Goal: Information Seeking & Learning: Learn about a topic

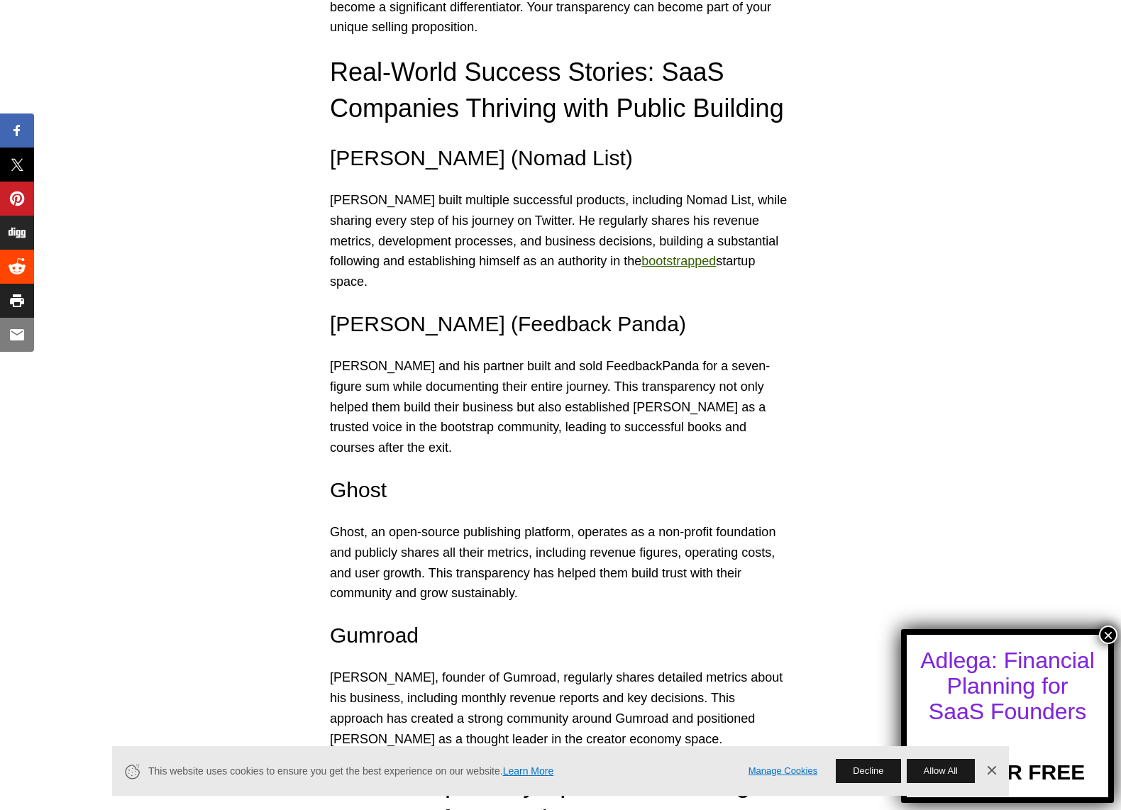
scroll to position [2618, 0]
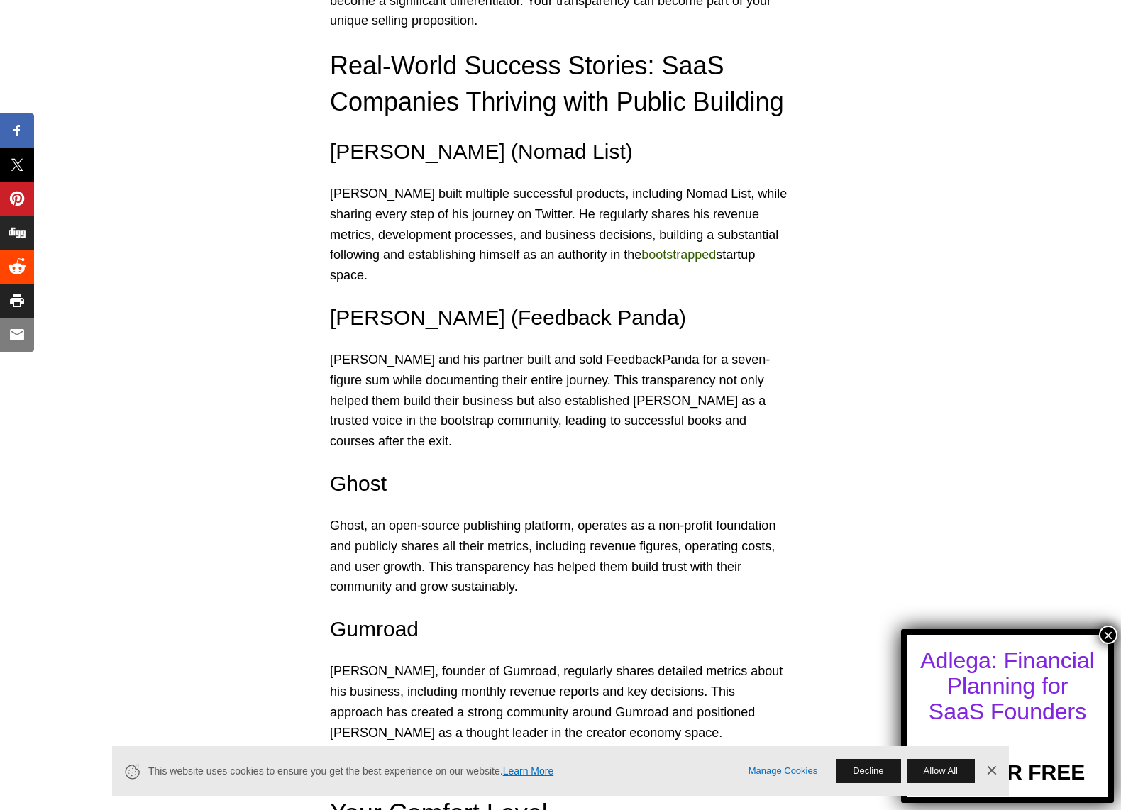
click at [1108, 632] on button "×" at bounding box center [1108, 635] width 18 height 18
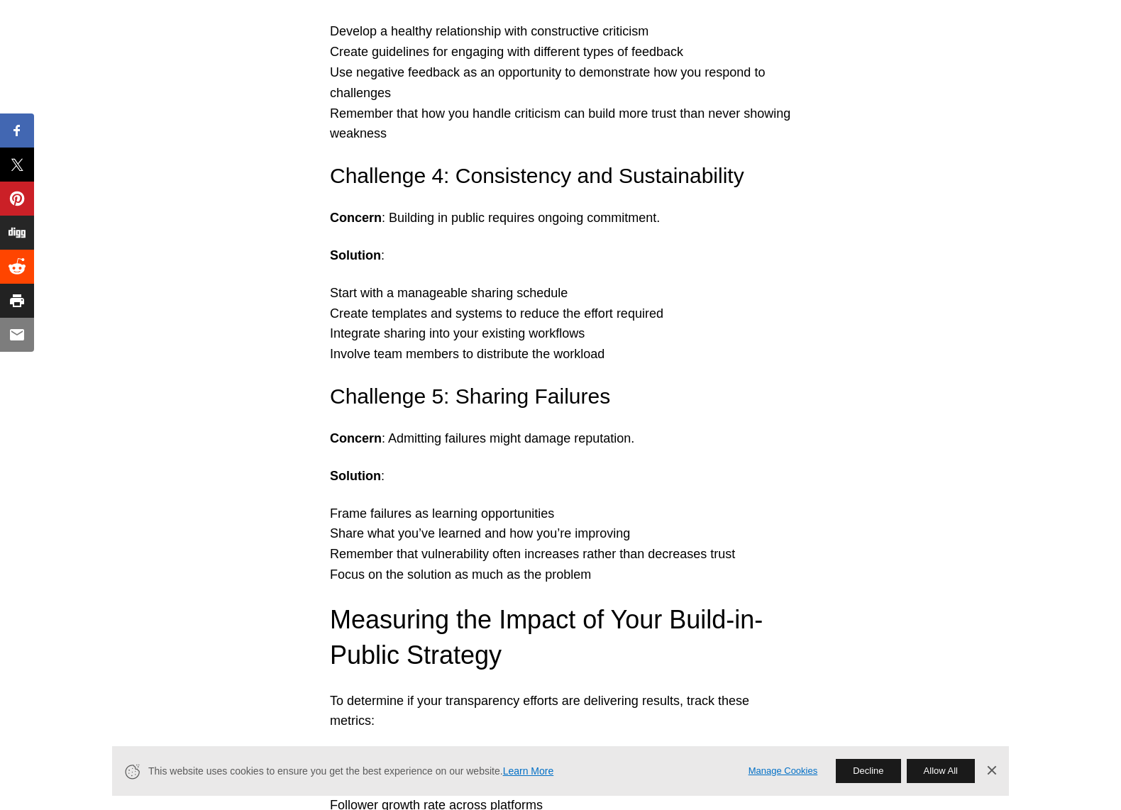
scroll to position [6038, 0]
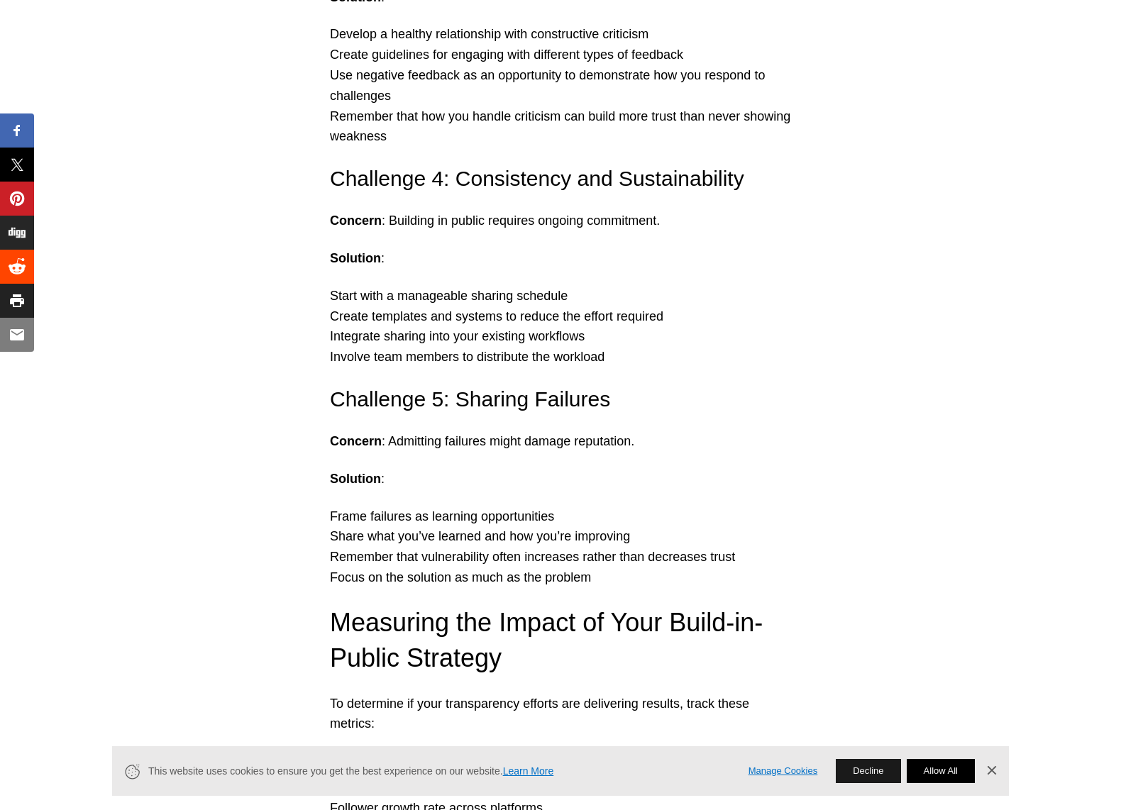
click at [934, 772] on button "Allow All" at bounding box center [941, 771] width 68 height 24
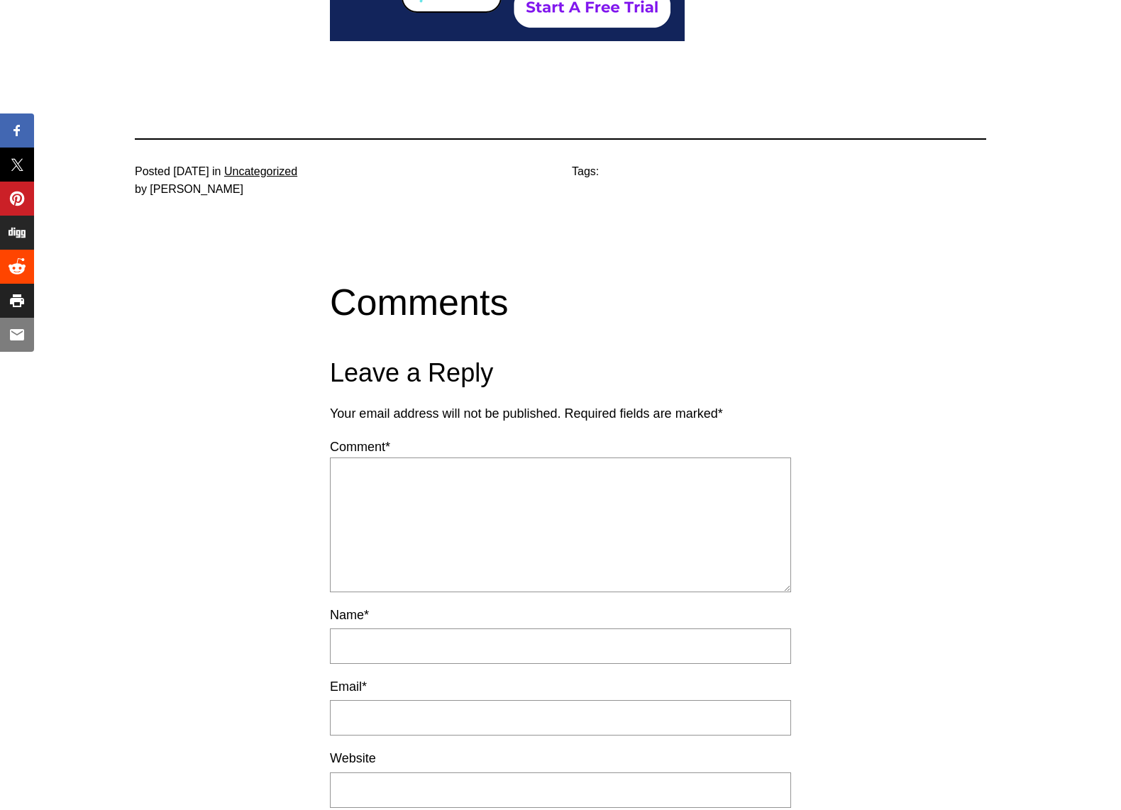
scroll to position [8172, 0]
